Goal: Transaction & Acquisition: Purchase product/service

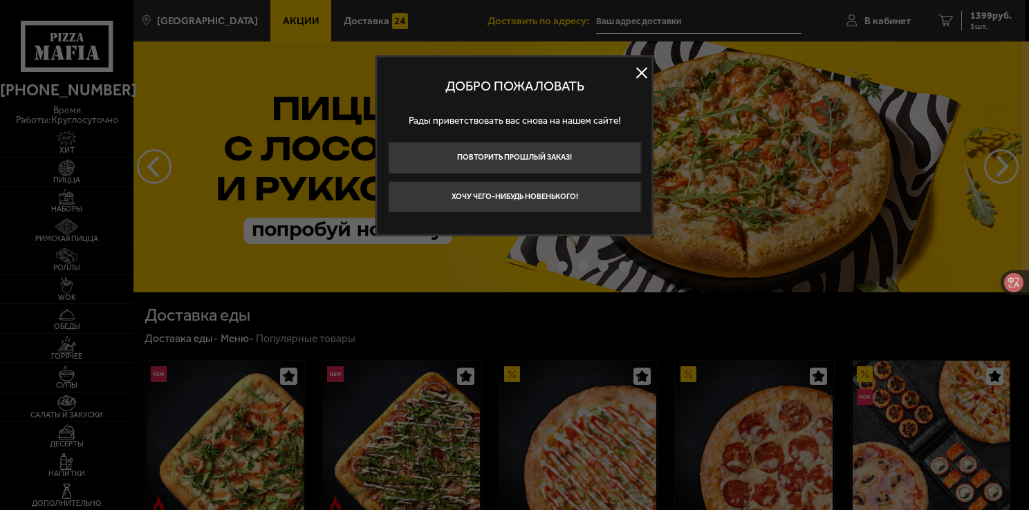
type input "[STREET_ADDRESS]"
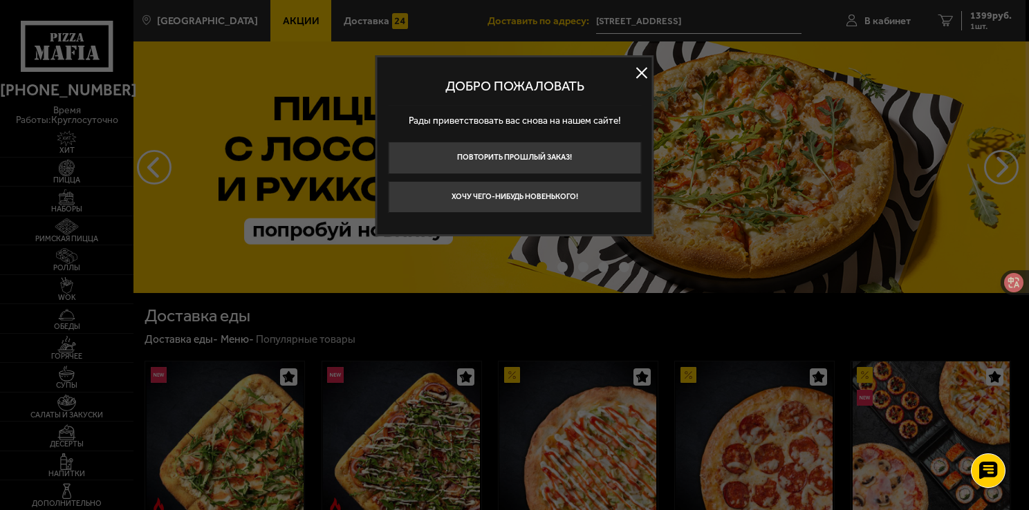
click at [642, 80] on button at bounding box center [641, 72] width 21 height 21
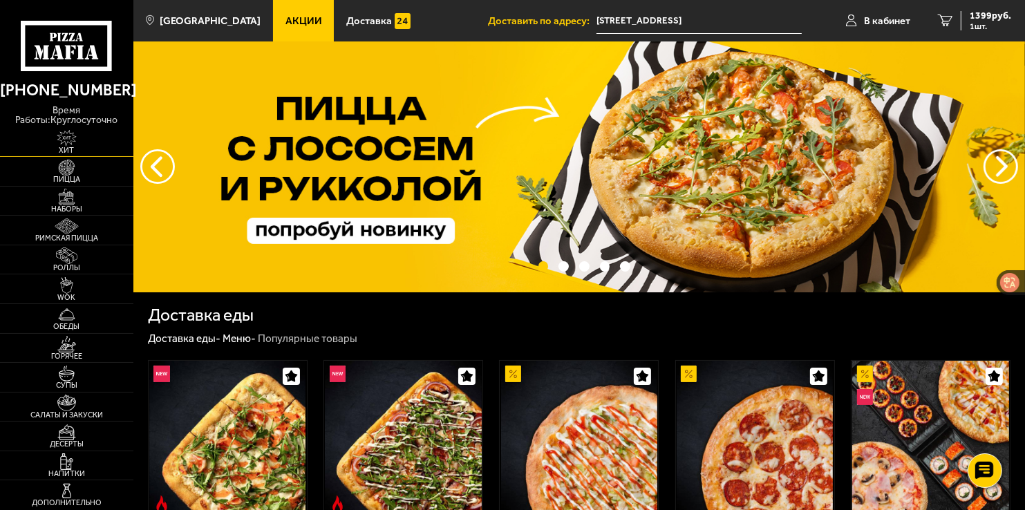
click at [73, 147] on span "Хит" at bounding box center [66, 151] width 133 height 8
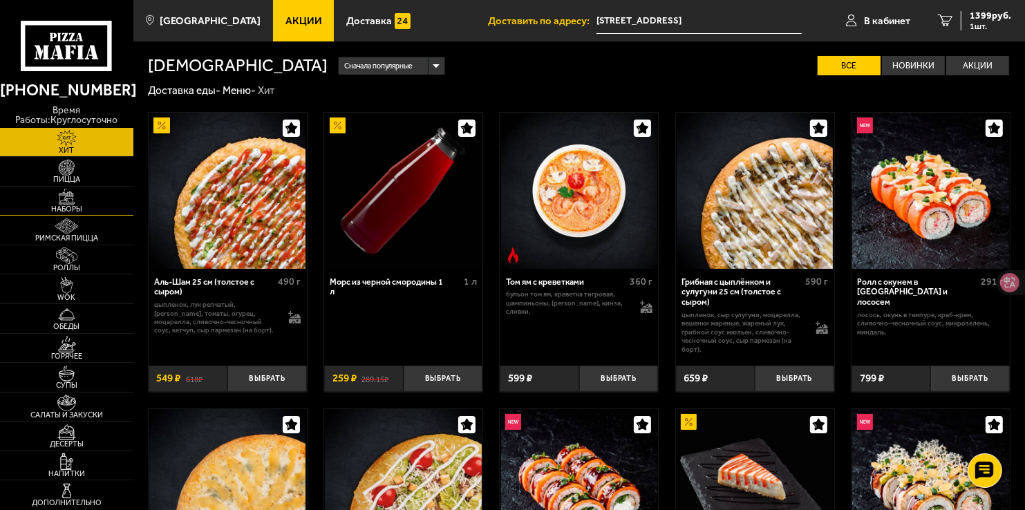
click at [75, 201] on img at bounding box center [66, 197] width 41 height 17
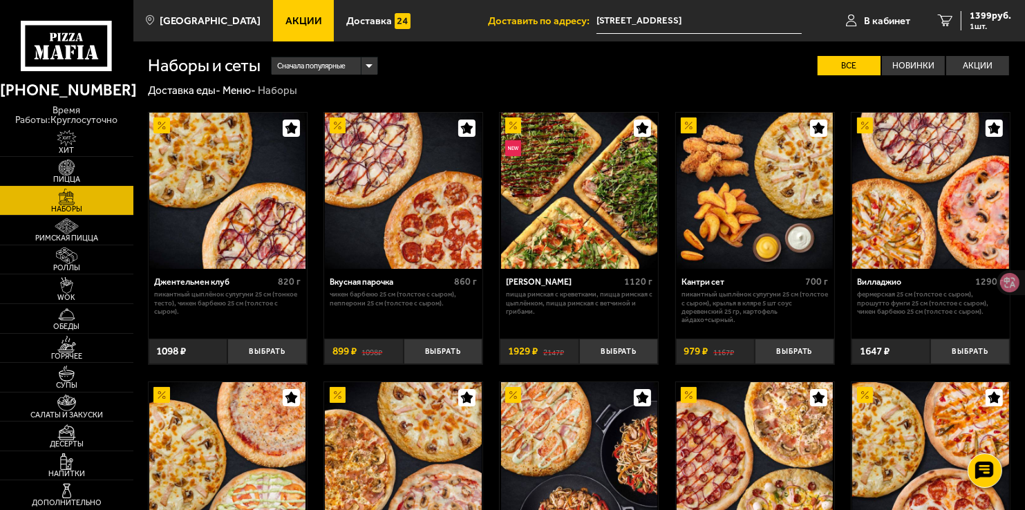
drag, startPoint x: 52, startPoint y: 176, endPoint x: 80, endPoint y: 171, distance: 28.0
click at [53, 176] on span "Пицца" at bounding box center [66, 180] width 133 height 8
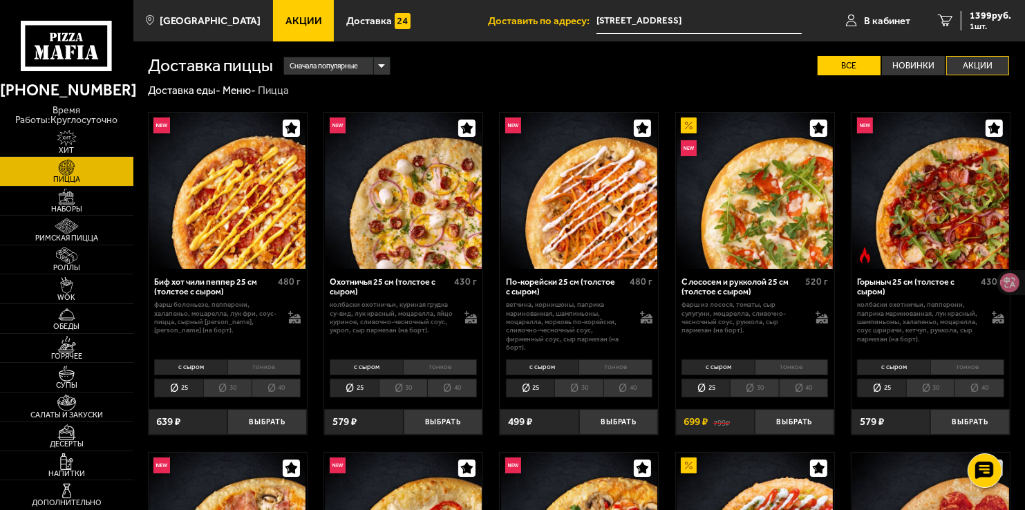
click at [985, 63] on label "Акции" at bounding box center [978, 65] width 63 height 19
click at [0, 0] on input "Акции" at bounding box center [0, 0] width 0 height 0
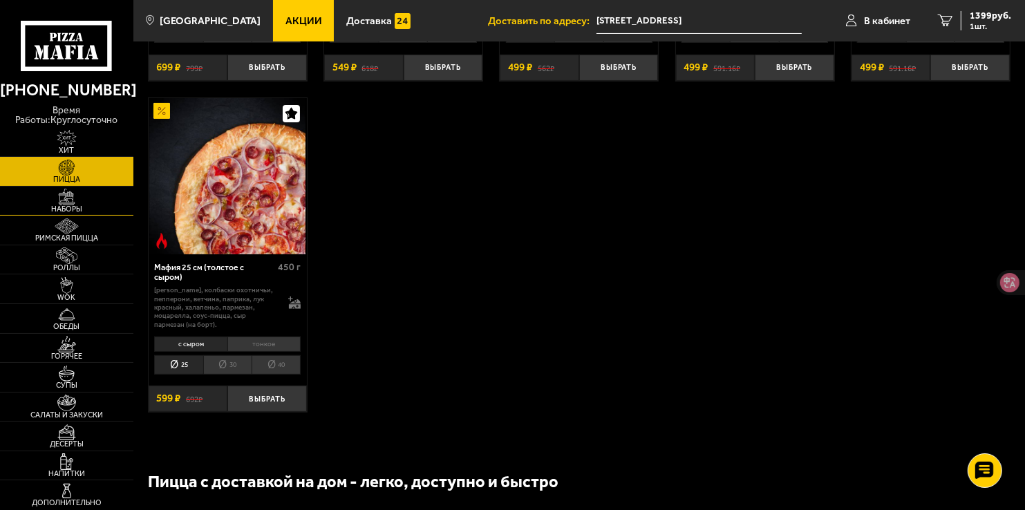
scroll to position [415, 0]
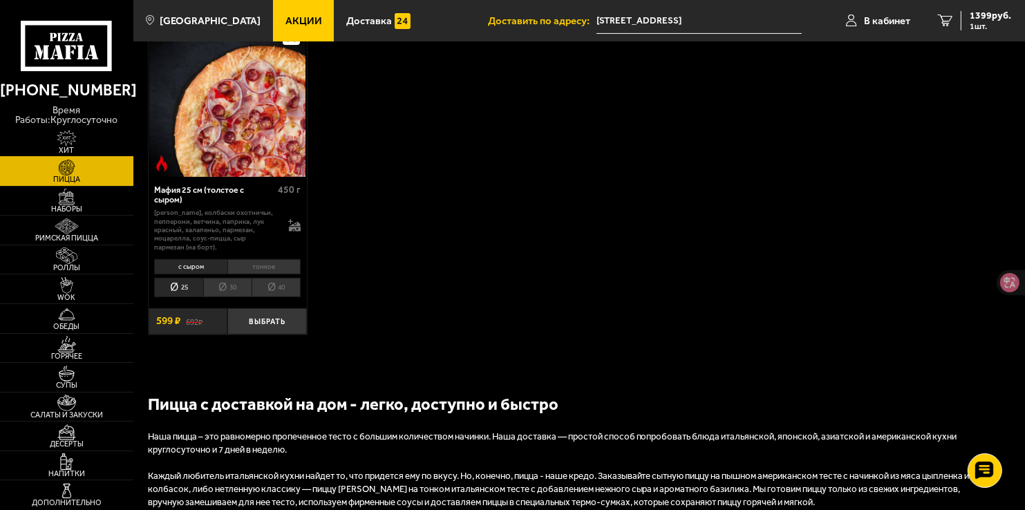
click at [77, 134] on img at bounding box center [66, 138] width 41 height 17
